Goal: Information Seeking & Learning: Check status

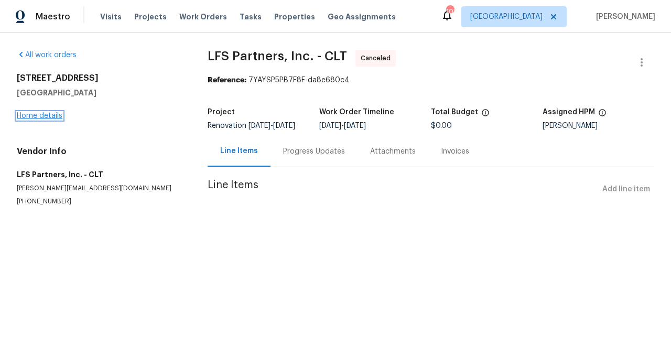
click at [48, 116] on link "Home details" at bounding box center [40, 115] width 46 height 7
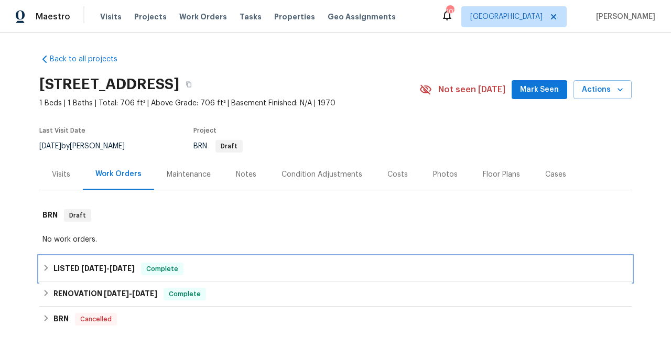
click at [44, 267] on icon at bounding box center [45, 267] width 7 height 7
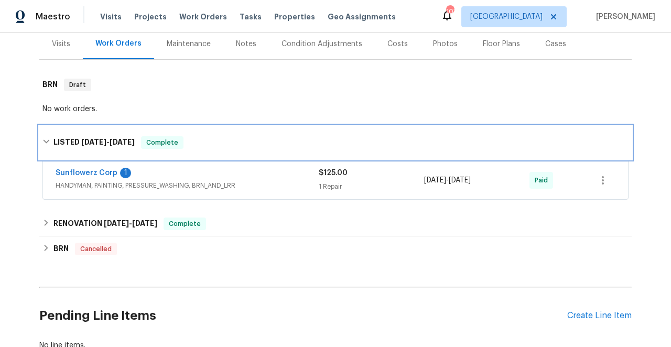
scroll to position [143, 0]
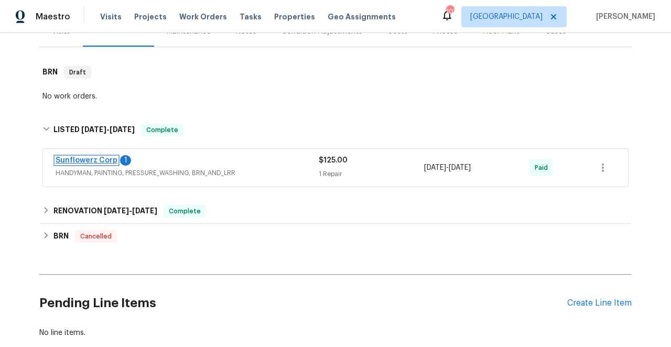
click at [86, 163] on link "Sunflowerz Corp" at bounding box center [87, 160] width 62 height 7
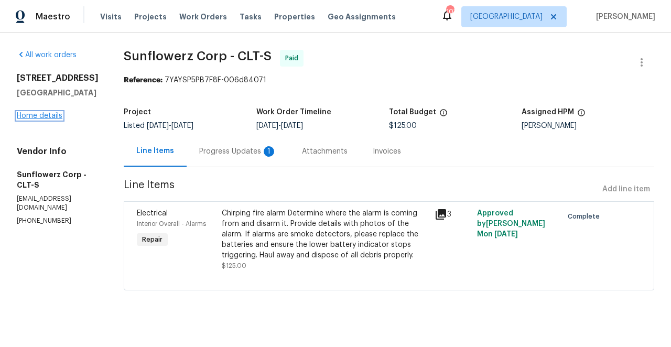
click at [52, 120] on link "Home details" at bounding box center [40, 115] width 46 height 7
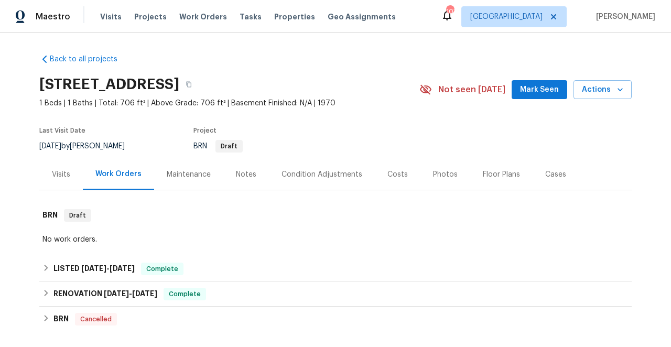
scroll to position [34, 0]
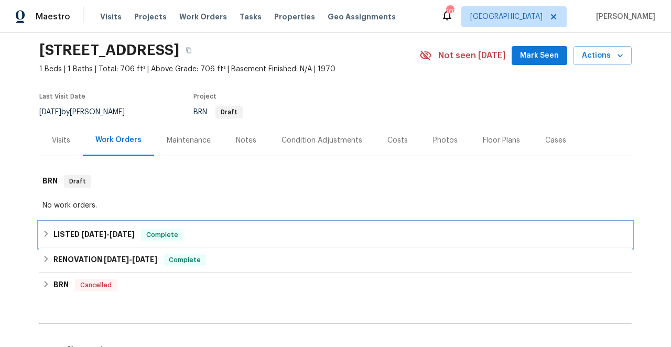
click at [45, 235] on icon at bounding box center [47, 234] width 4 height 6
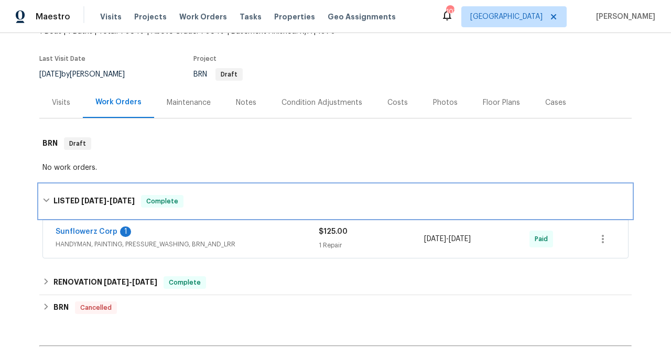
scroll to position [150, 0]
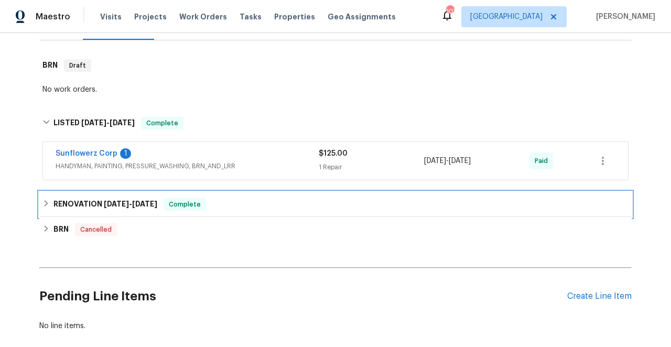
click at [48, 202] on icon at bounding box center [45, 203] width 7 height 7
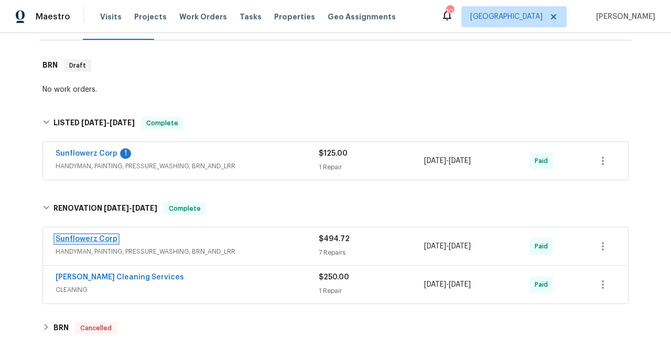
click at [95, 240] on link "Sunflowerz Corp" at bounding box center [87, 238] width 62 height 7
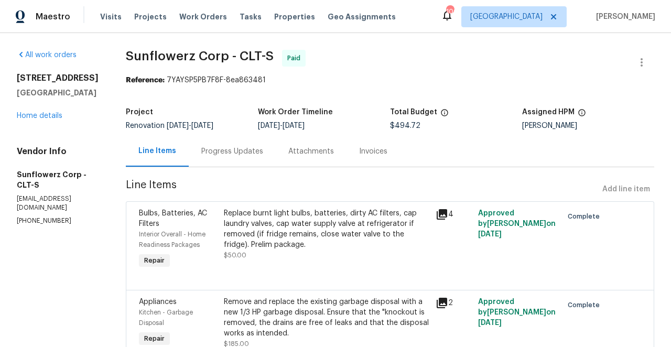
click at [442, 213] on icon at bounding box center [442, 214] width 10 height 10
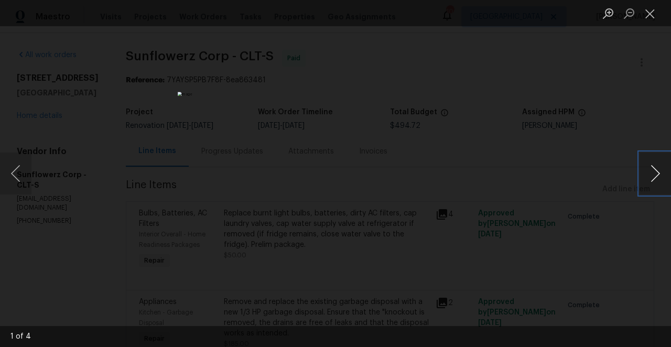
click at [654, 175] on button "Next image" at bounding box center [655, 174] width 31 height 42
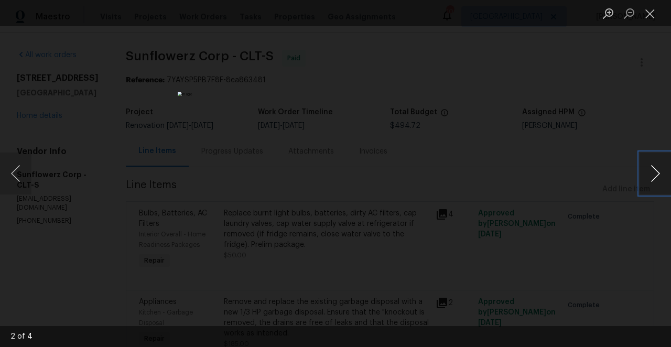
click at [654, 175] on button "Next image" at bounding box center [655, 174] width 31 height 42
click at [647, 13] on button "Close lightbox" at bounding box center [650, 13] width 21 height 18
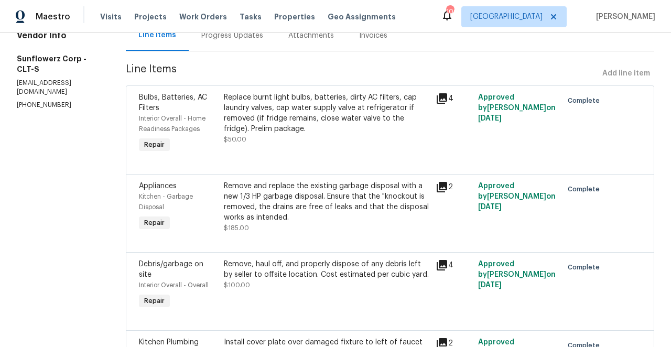
scroll to position [120, 0]
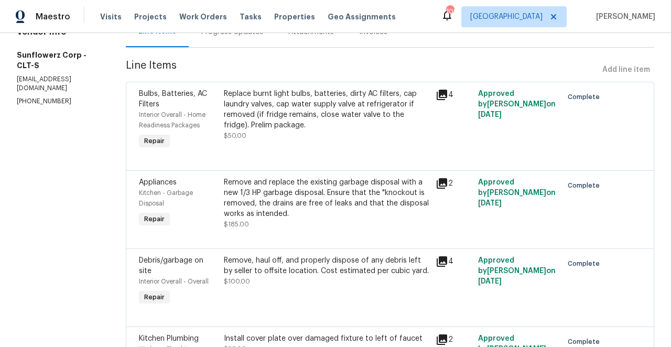
click at [442, 185] on icon at bounding box center [442, 183] width 13 height 13
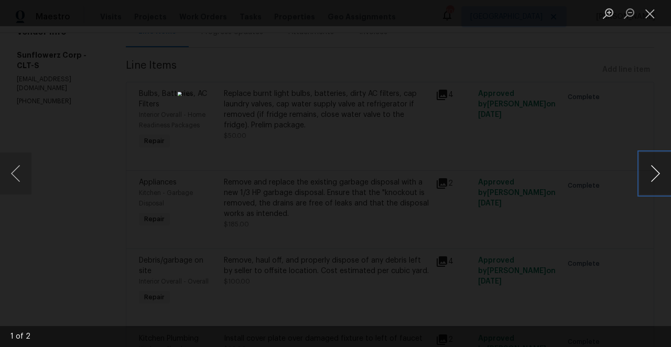
click at [654, 171] on button "Next image" at bounding box center [655, 174] width 31 height 42
click at [649, 9] on button "Close lightbox" at bounding box center [650, 13] width 21 height 18
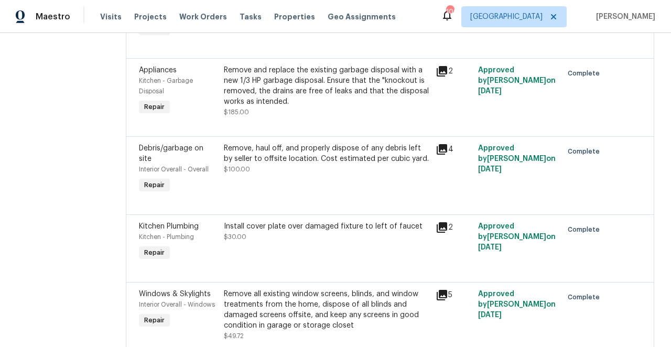
scroll to position [267, 0]
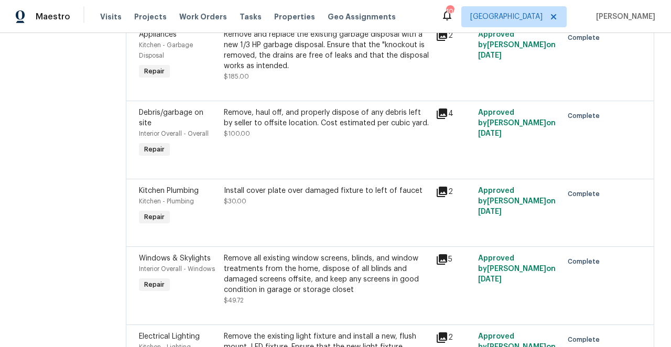
click at [441, 186] on icon at bounding box center [442, 192] width 13 height 13
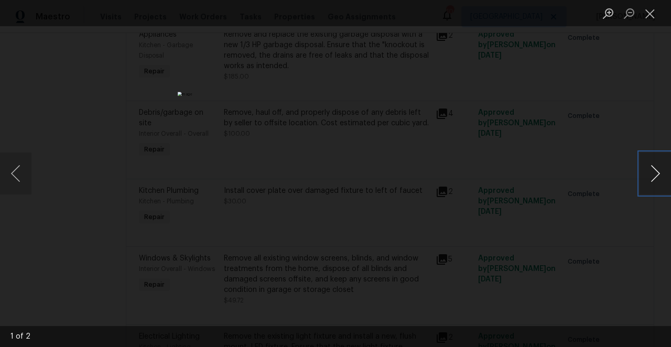
click at [655, 174] on button "Next image" at bounding box center [655, 174] width 31 height 42
click at [653, 13] on button "Close lightbox" at bounding box center [650, 13] width 21 height 18
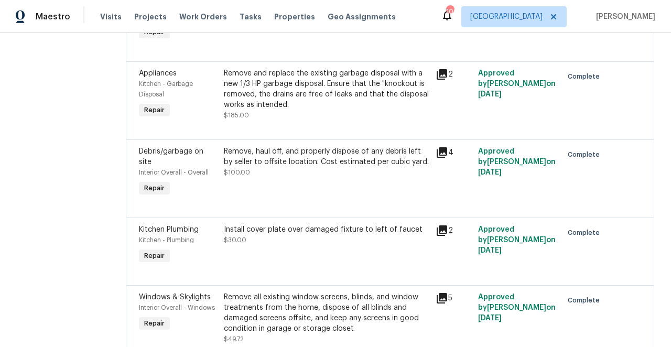
scroll to position [0, 0]
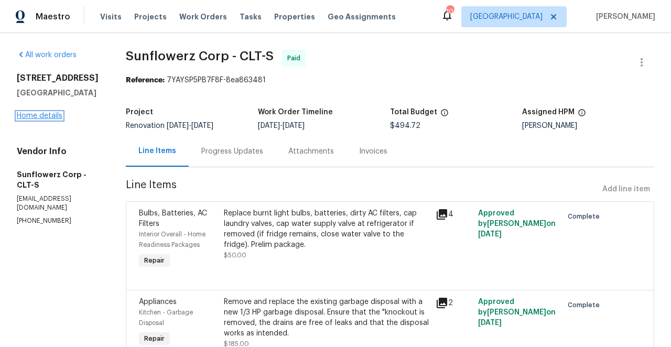
click at [42, 120] on link "Home details" at bounding box center [40, 115] width 46 height 7
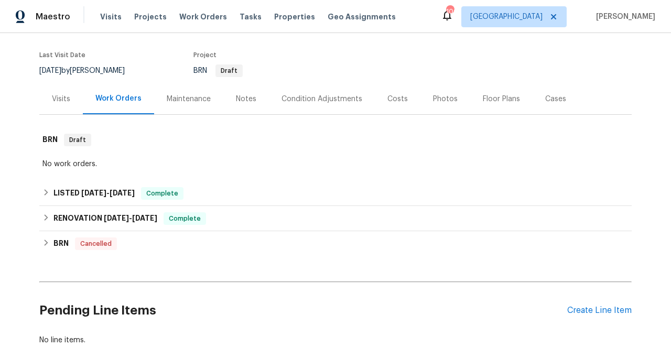
scroll to position [93, 0]
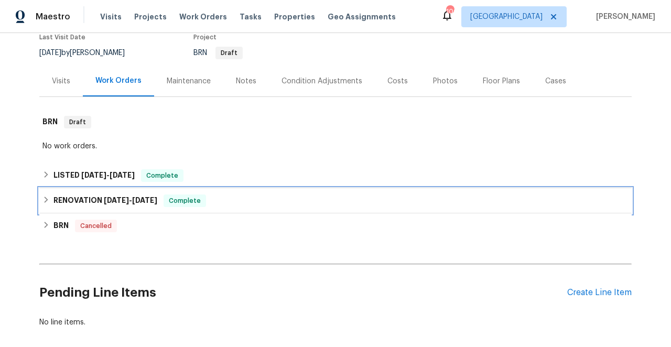
click at [46, 200] on icon at bounding box center [45, 199] width 7 height 7
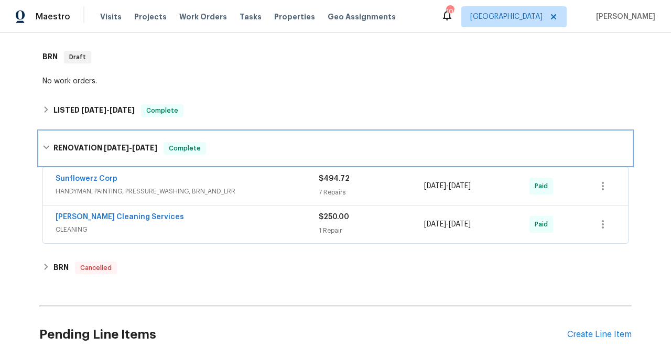
scroll to position [161, 0]
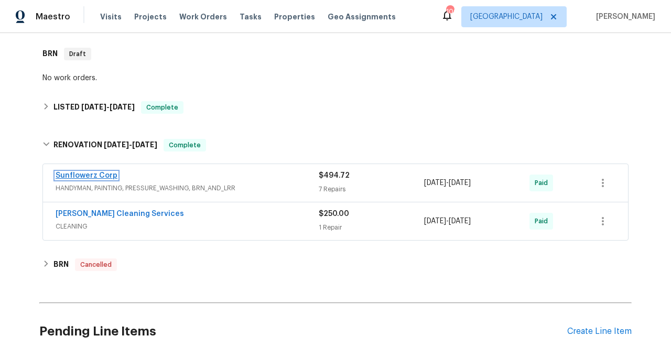
click at [101, 177] on link "Sunflowerz Corp" at bounding box center [87, 175] width 62 height 7
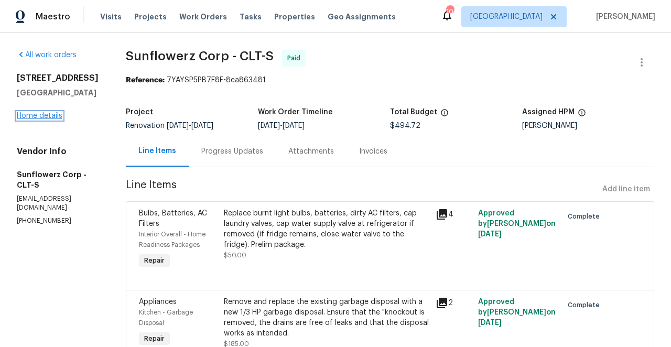
click at [52, 120] on link "Home details" at bounding box center [40, 115] width 46 height 7
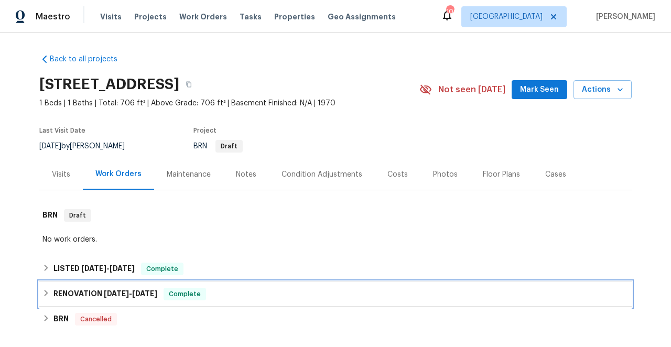
click at [47, 293] on icon at bounding box center [45, 292] width 7 height 7
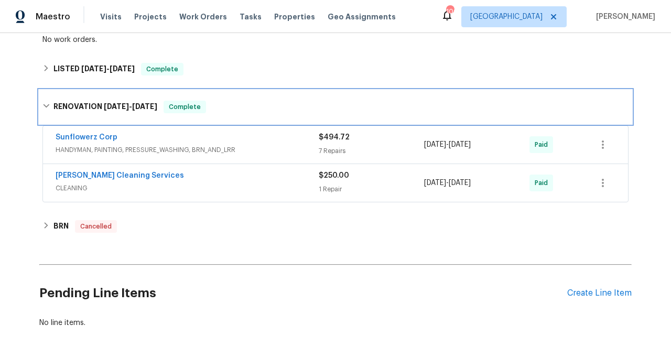
scroll to position [201, 0]
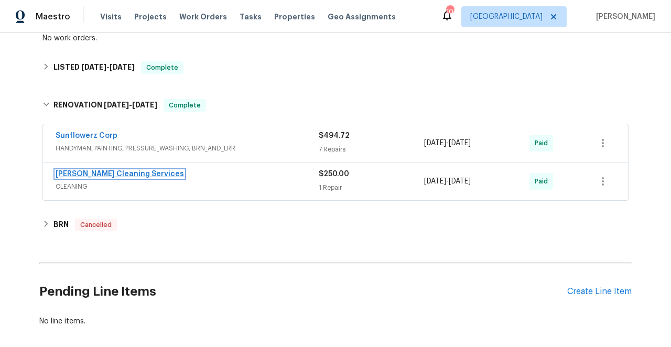
click at [111, 174] on link "[PERSON_NAME] Cleaning Services" at bounding box center [120, 173] width 128 height 7
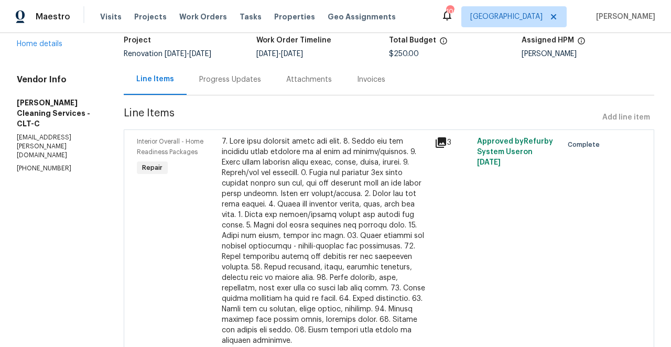
scroll to position [75, 0]
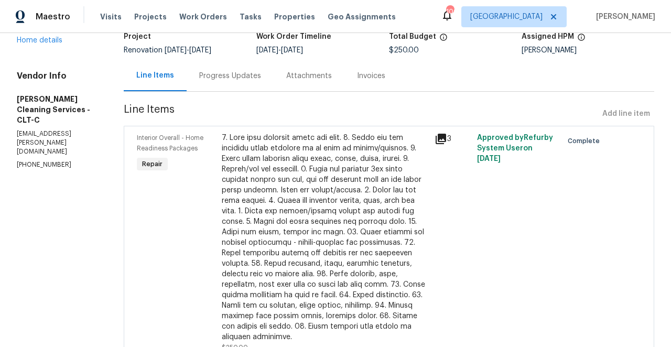
click at [436, 138] on icon at bounding box center [441, 139] width 10 height 10
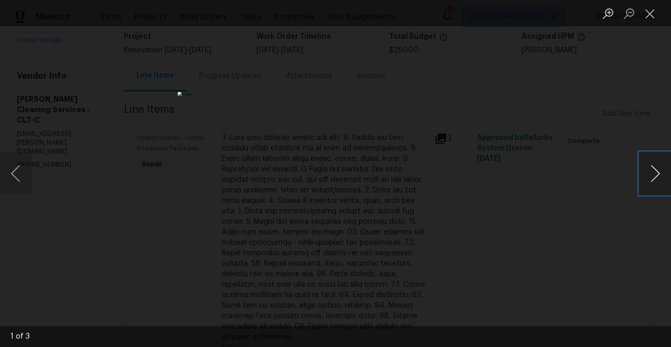
click at [656, 169] on button "Next image" at bounding box center [655, 174] width 31 height 42
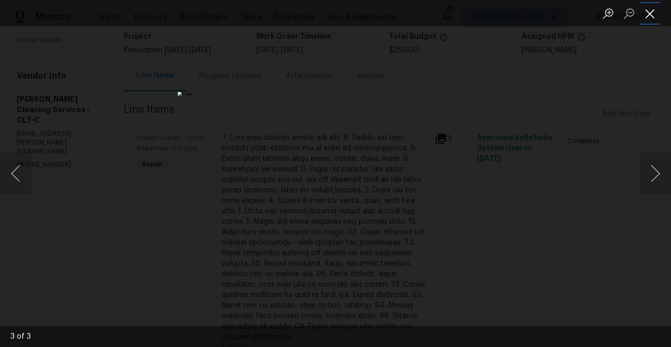
click at [647, 11] on button "Close lightbox" at bounding box center [650, 13] width 21 height 18
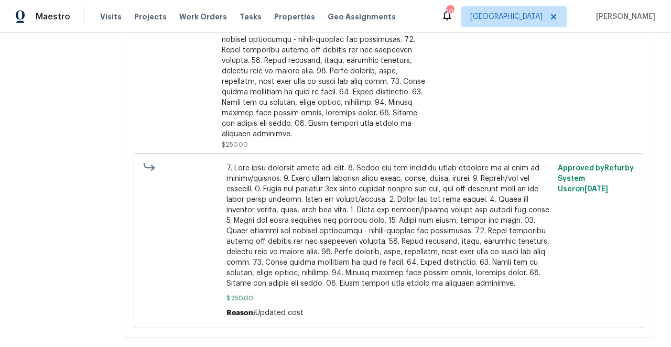
scroll to position [0, 0]
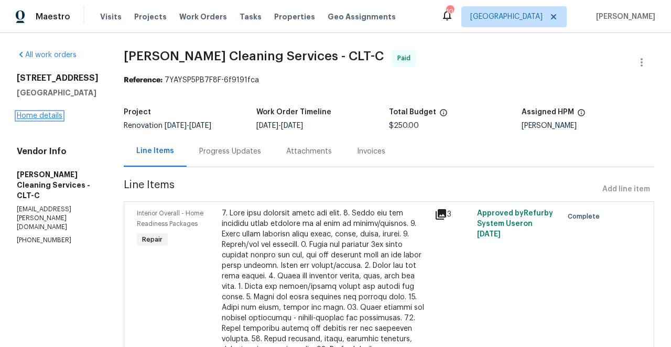
click at [48, 120] on link "Home details" at bounding box center [40, 115] width 46 height 7
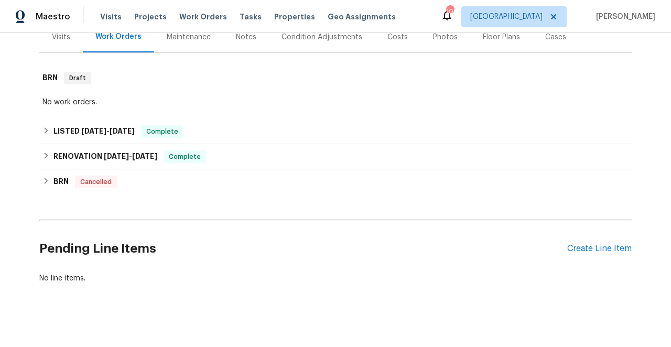
scroll to position [138, 0]
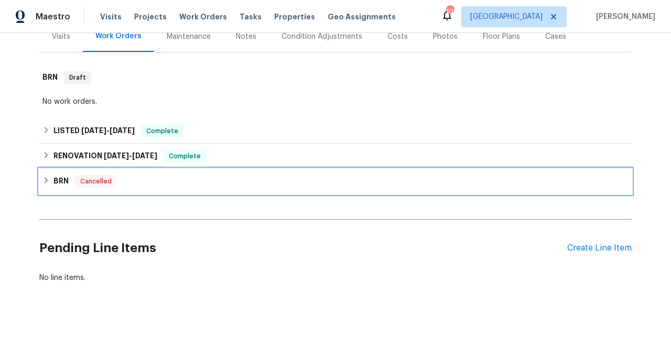
click at [47, 178] on icon at bounding box center [45, 180] width 7 height 7
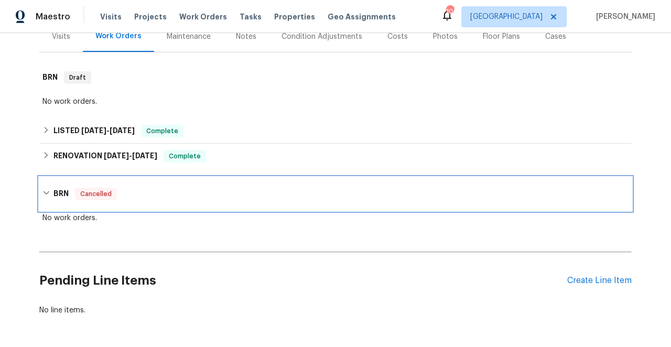
click at [48, 188] on div "BRN Cancelled" at bounding box center [335, 194] width 586 height 13
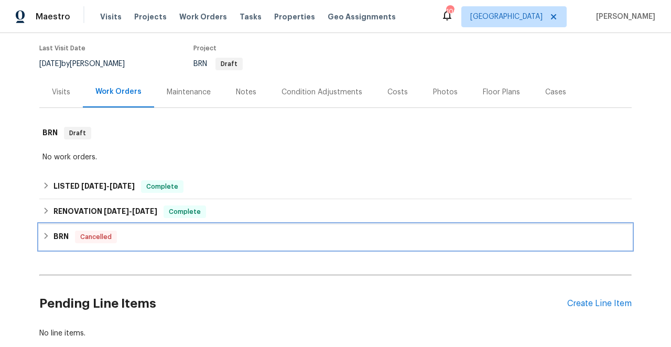
scroll to position [37, 0]
